Goal: Task Accomplishment & Management: Use online tool/utility

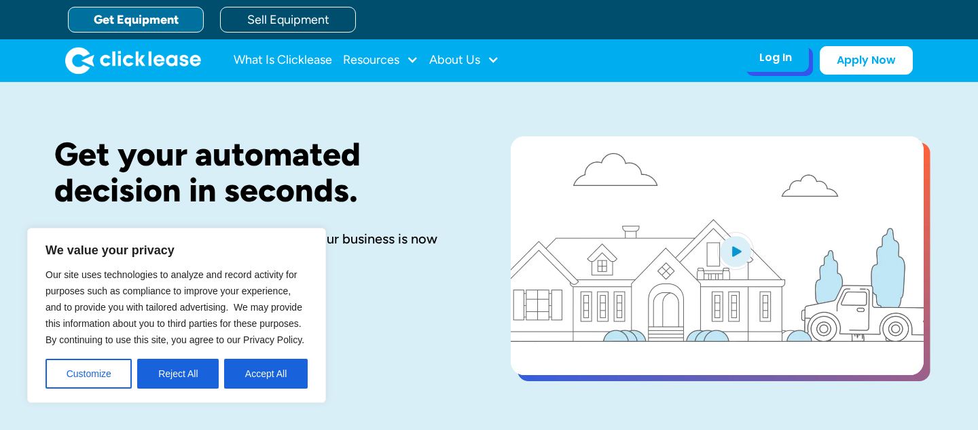
click at [783, 58] on div "Log In" at bounding box center [775, 58] width 33 height 14
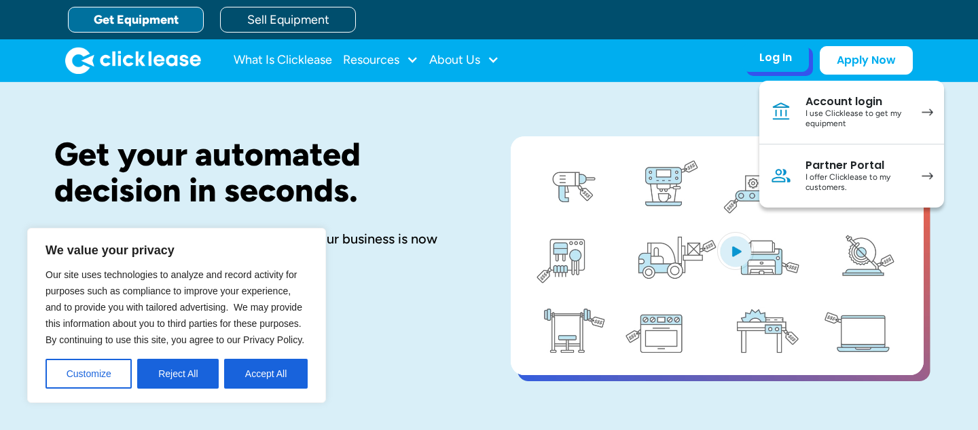
click at [832, 112] on div "I use Clicklease to get my equipment" at bounding box center [856, 119] width 103 height 21
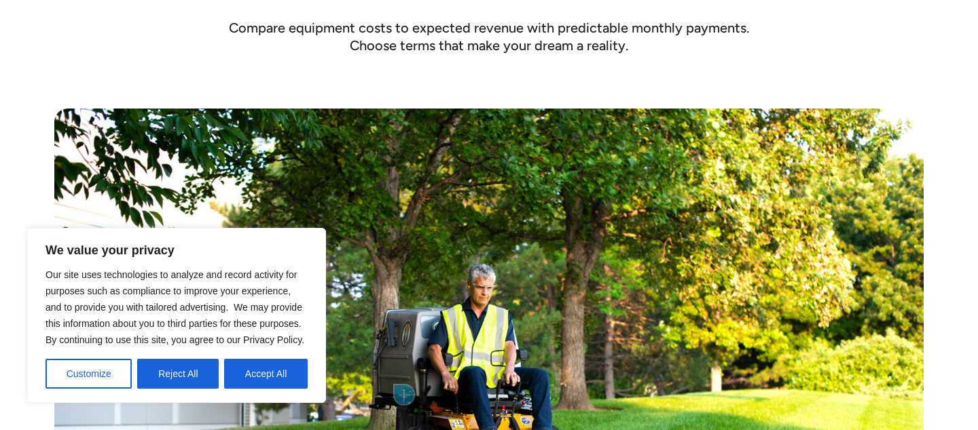
scroll to position [608, 0]
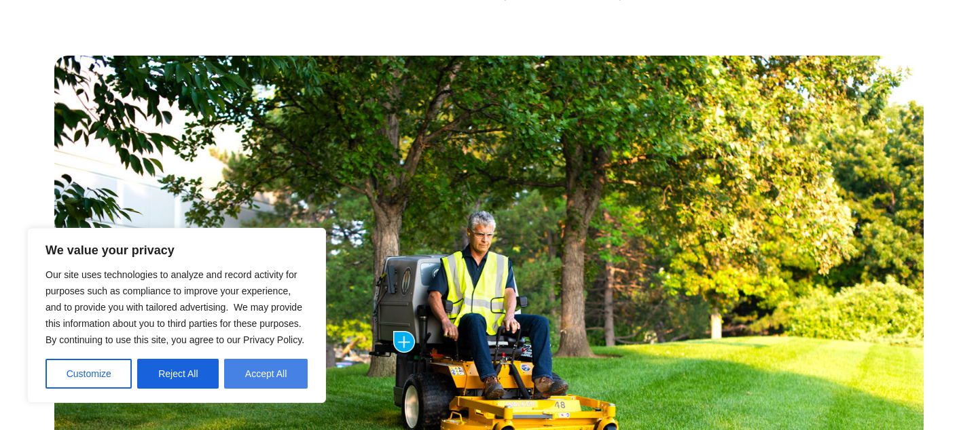
click at [257, 380] on button "Accept All" at bounding box center [266, 374] width 84 height 30
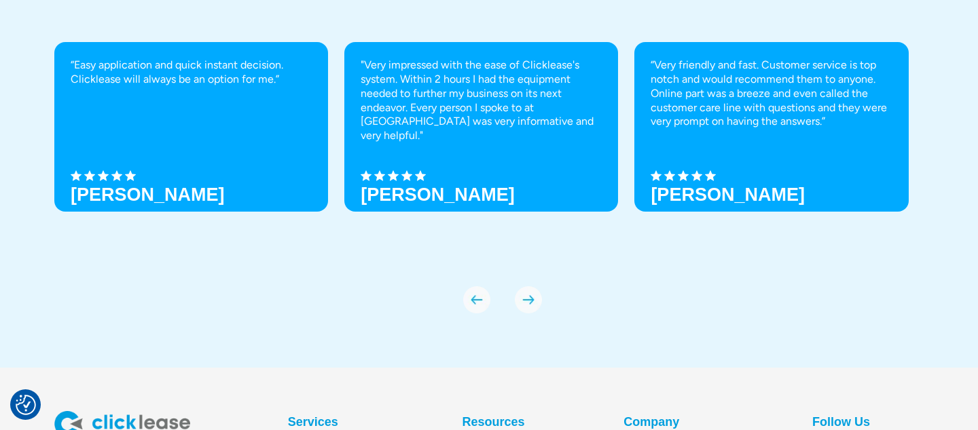
scroll to position [4895, 0]
